Goal: Information Seeking & Learning: Learn about a topic

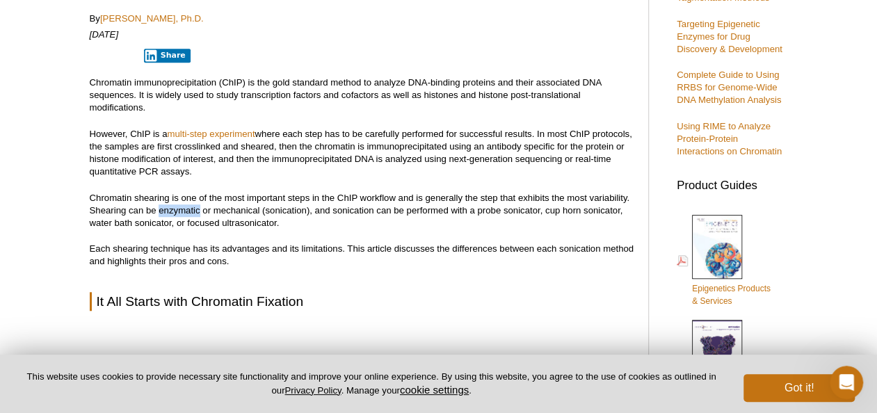
drag, startPoint x: 159, startPoint y: 209, endPoint x: 200, endPoint y: 207, distance: 40.4
click at [200, 207] on p "Chromatin shearing is one of the most important steps in the ChIP workflow and …" at bounding box center [362, 211] width 544 height 38
click at [196, 209] on p "Chromatin shearing is one of the most important steps in the ChIP workflow and …" at bounding box center [362, 211] width 544 height 38
click at [199, 210] on p "Chromatin shearing is one of the most important steps in the ChIP workflow and …" at bounding box center [362, 211] width 544 height 38
drag, startPoint x: 203, startPoint y: 208, endPoint x: 312, endPoint y: 210, distance: 108.5
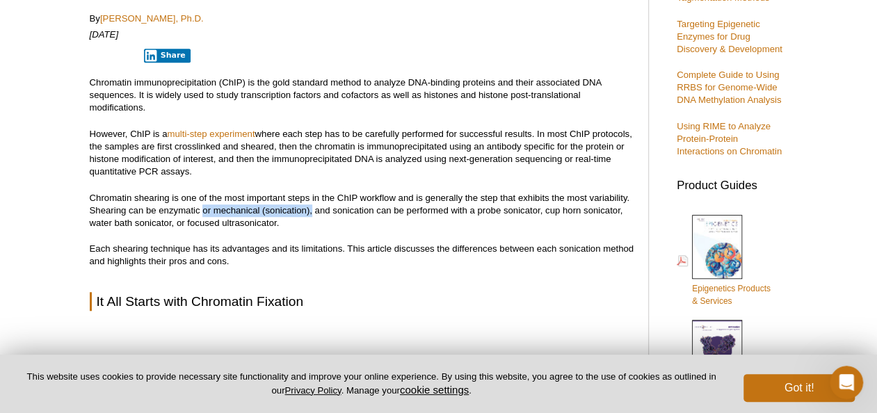
click at [312, 210] on p "Chromatin shearing is one of the most important steps in the ChIP workflow and …" at bounding box center [362, 211] width 544 height 38
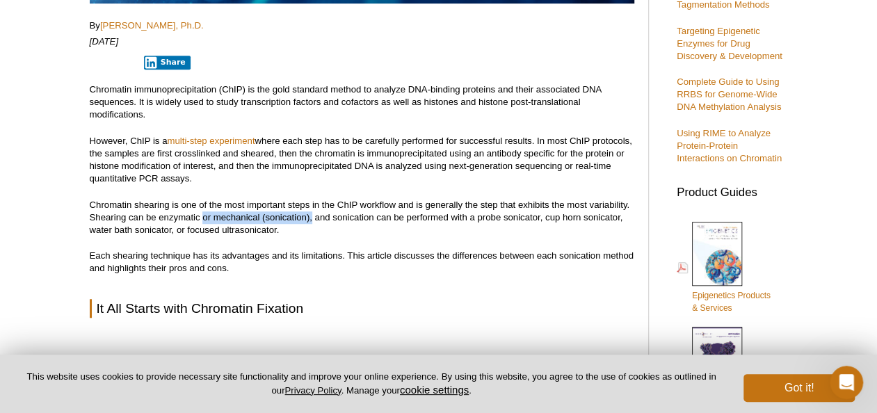
scroll to position [487, 0]
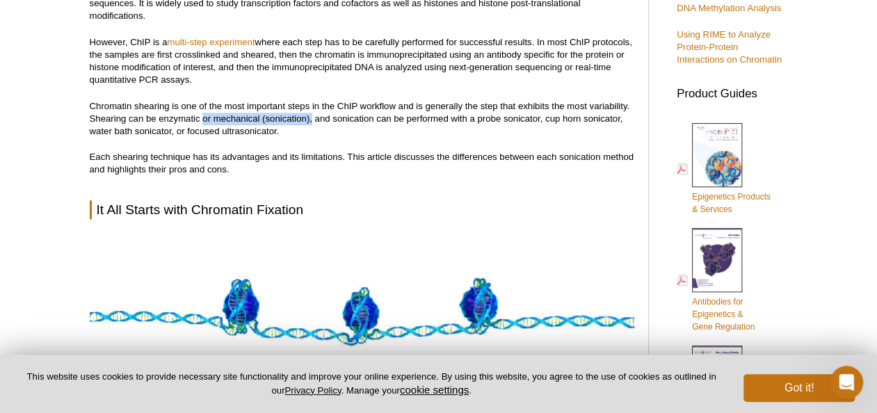
click at [277, 116] on p "Chromatin shearing is one of the most important steps in the ChIP workflow and …" at bounding box center [362, 119] width 544 height 38
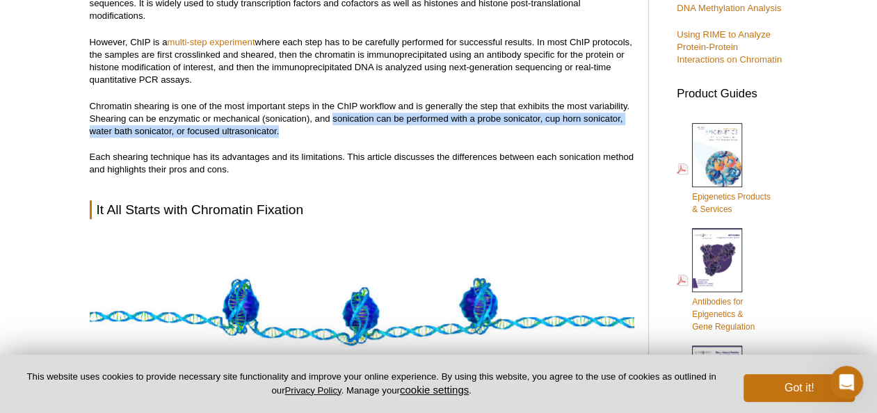
drag, startPoint x: 331, startPoint y: 120, endPoint x: 280, endPoint y: 125, distance: 51.8
click at [280, 125] on p "Chromatin shearing is one of the most important steps in the ChIP workflow and …" at bounding box center [362, 119] width 544 height 38
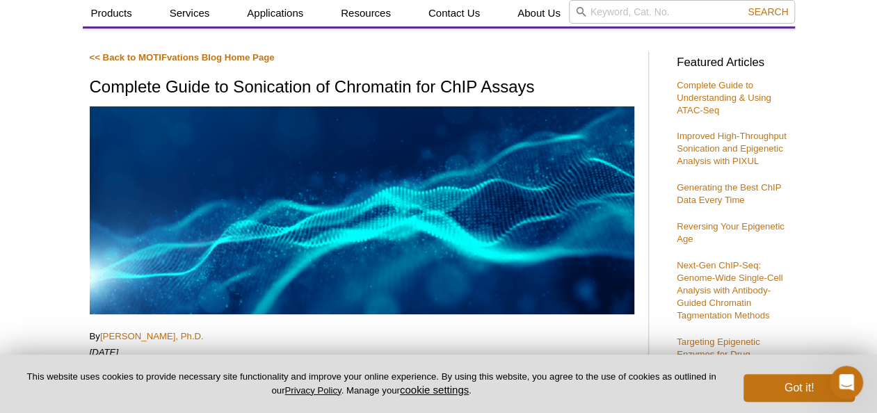
scroll to position [0, 0]
